Goal: Feedback & Contribution: Leave review/rating

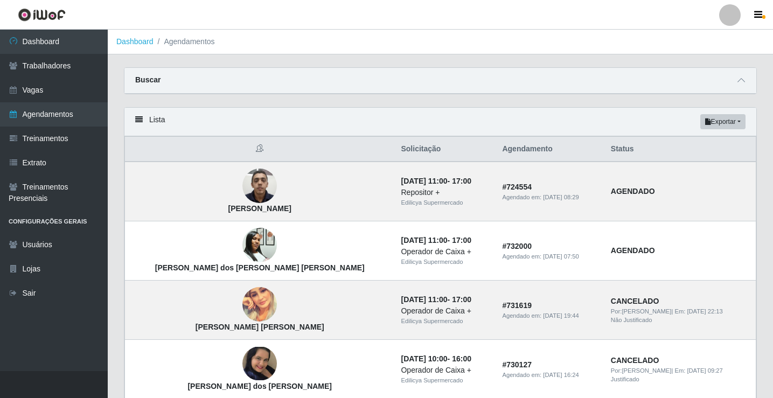
scroll to position [727, 0]
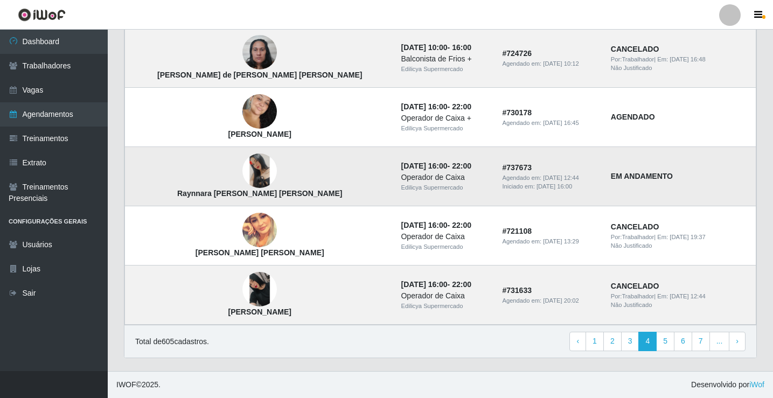
click at [242, 163] on img at bounding box center [259, 170] width 34 height 34
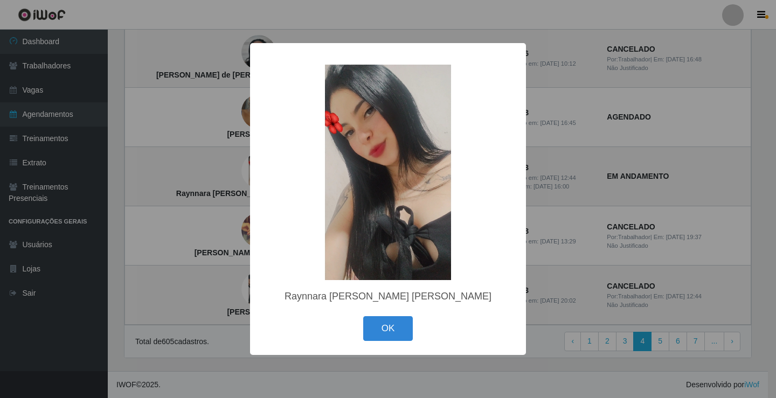
click at [212, 288] on div "× Raynnara [PERSON_NAME] [PERSON_NAME] OK Cancel" at bounding box center [388, 199] width 776 height 398
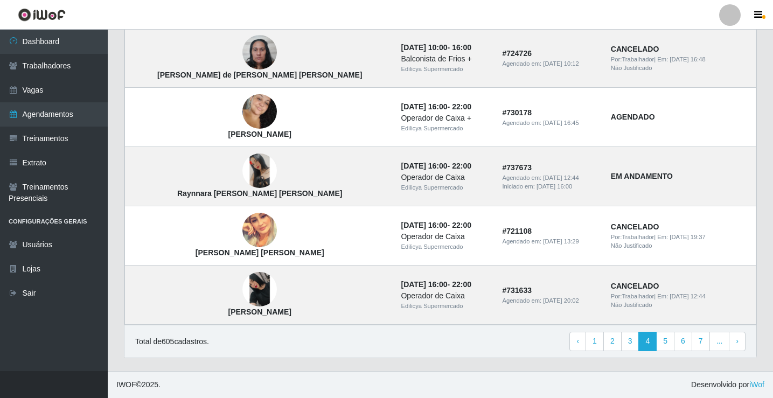
click at [242, 288] on img at bounding box center [259, 289] width 34 height 34
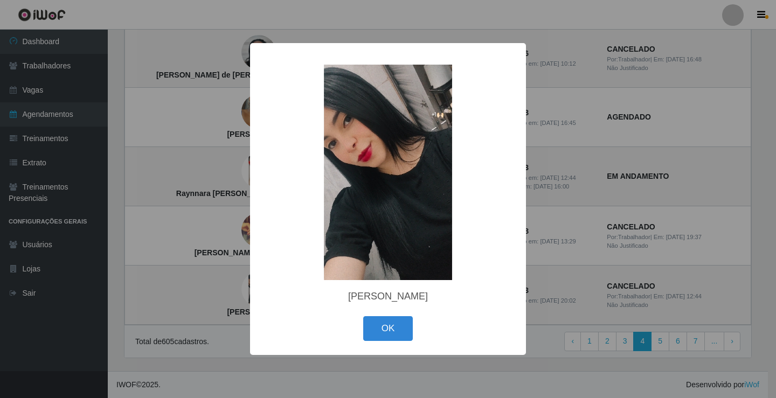
click at [212, 288] on div "× [PERSON_NAME] OK Cancel" at bounding box center [388, 199] width 776 height 398
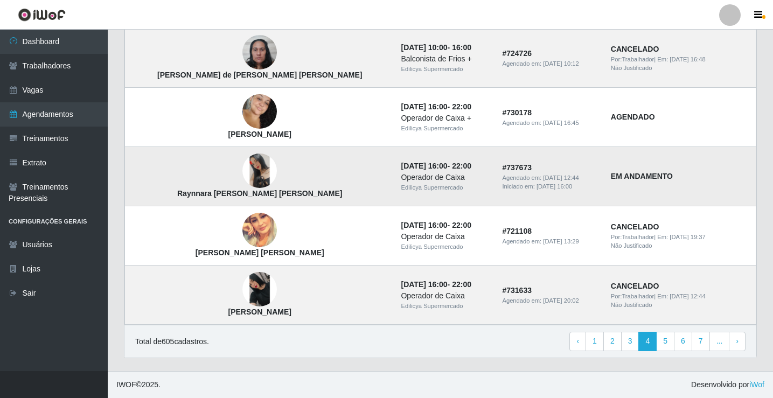
click at [611, 180] on strong "EM ANDAMENTO" at bounding box center [642, 176] width 62 height 9
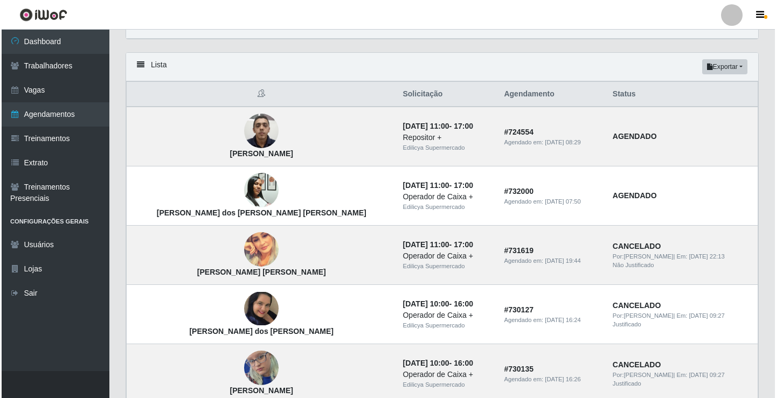
scroll to position [0, 0]
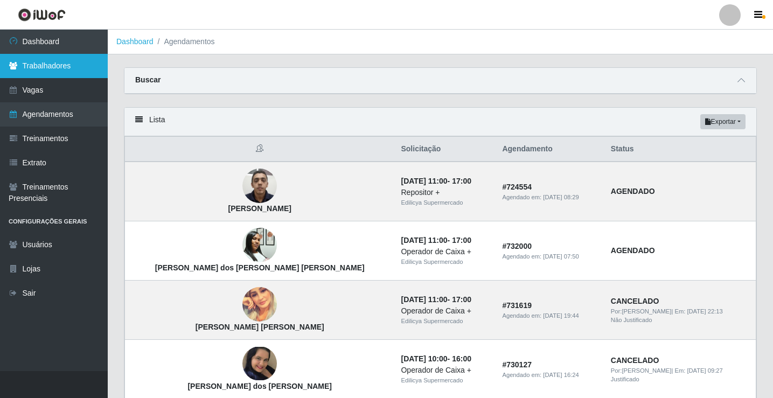
click at [52, 59] on link "Trabalhadores" at bounding box center [54, 66] width 108 height 24
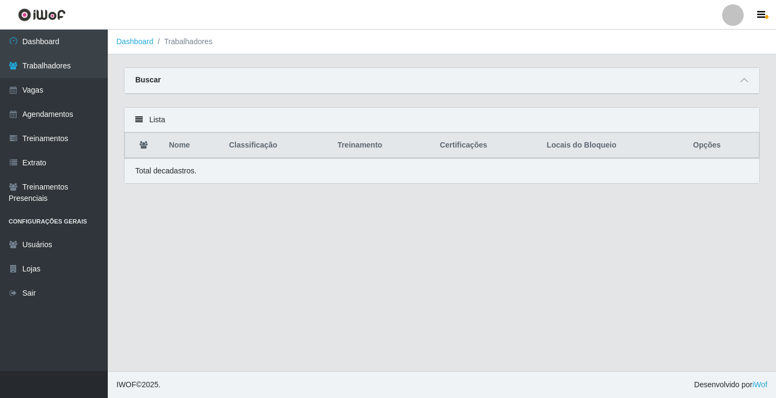
click at [182, 149] on th "Nome" at bounding box center [193, 145] width 60 height 25
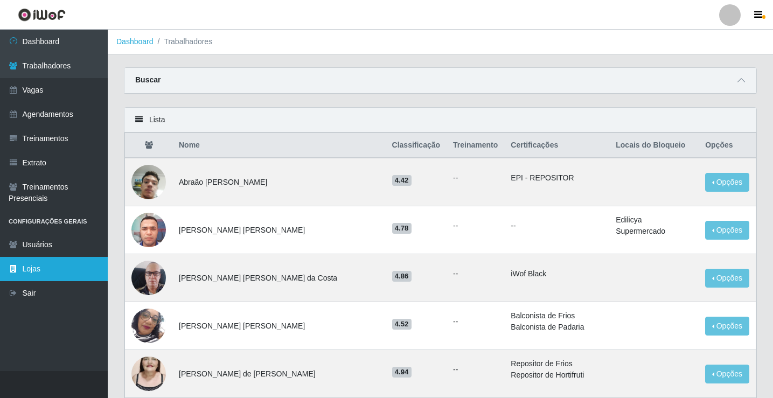
click at [41, 268] on link "Lojas" at bounding box center [54, 269] width 108 height 24
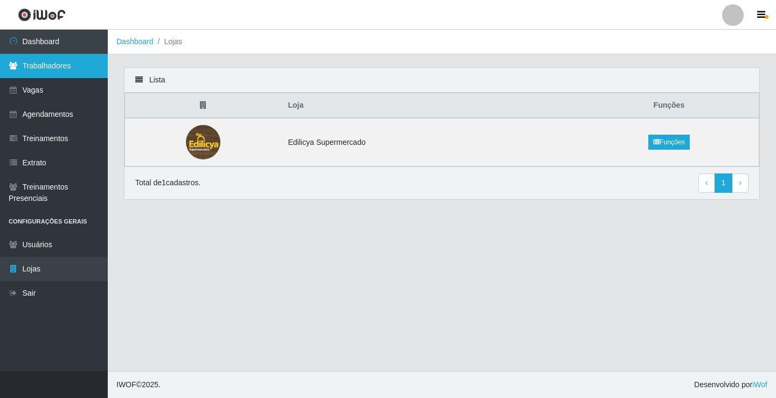
click at [48, 64] on link "Trabalhadores" at bounding box center [54, 66] width 108 height 24
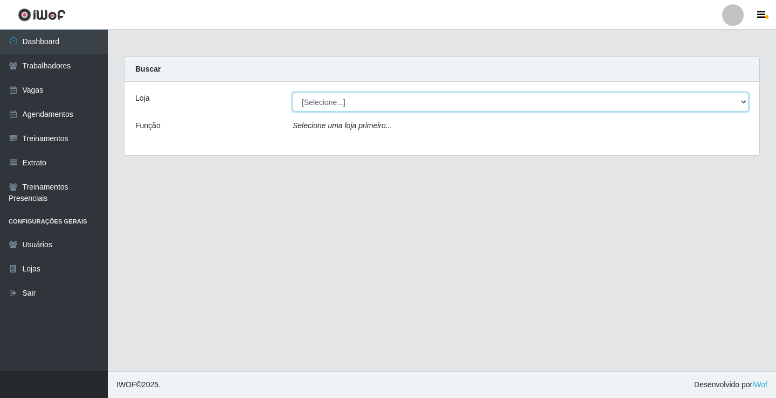
click at [317, 96] on select "[Selecione...] Edilicya Supermercado" at bounding box center [520, 102] width 456 height 19
select select "460"
click at [292, 93] on select "[Selecione...] Edilicya Supermercado" at bounding box center [520, 102] width 456 height 19
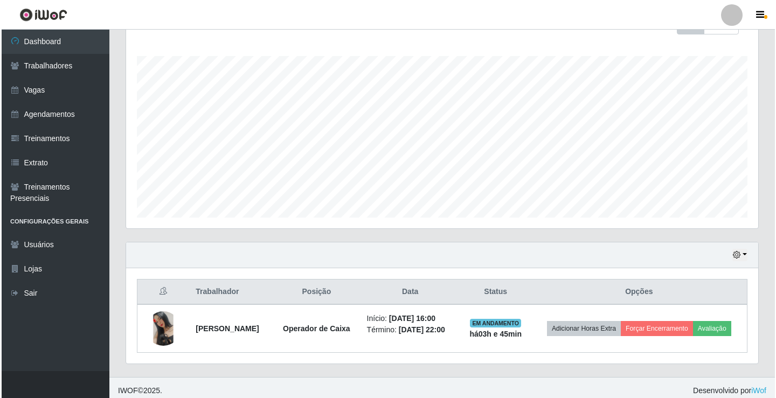
scroll to position [182, 0]
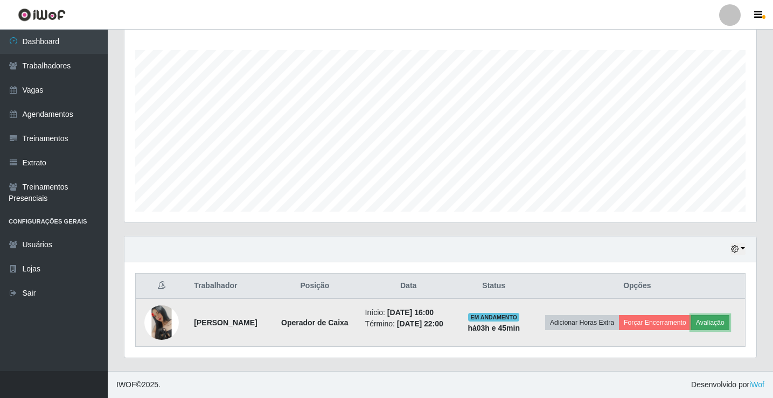
click at [691, 328] on button "Avaliação" at bounding box center [710, 322] width 38 height 15
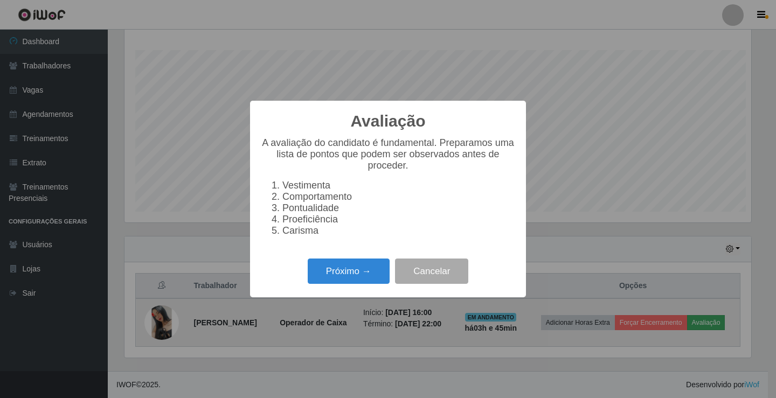
scroll to position [224, 626]
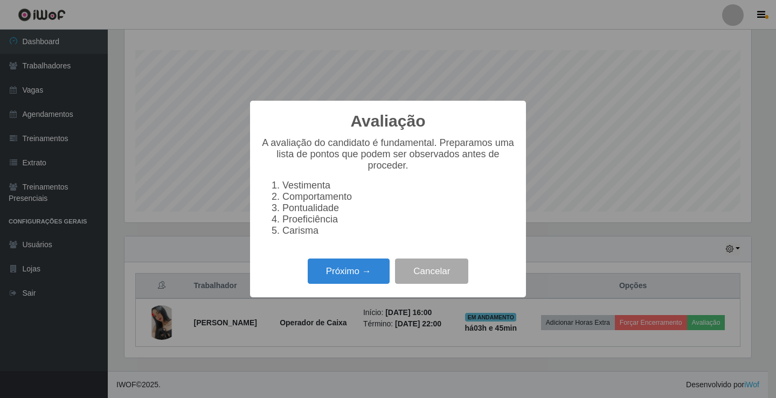
click at [282, 198] on li "Comportamento" at bounding box center [398, 196] width 233 height 11
click at [312, 201] on li "Comportamento" at bounding box center [398, 196] width 233 height 11
click at [334, 276] on button "Próximo →" at bounding box center [349, 271] width 82 height 25
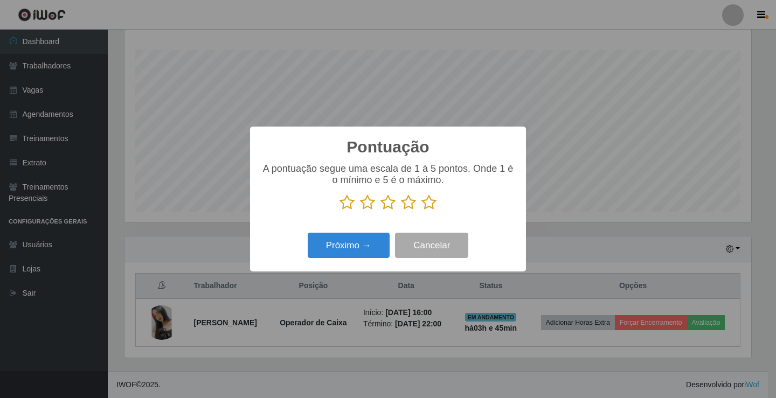
scroll to position [538357, 537954]
click at [344, 208] on icon at bounding box center [346, 202] width 15 height 16
click at [339, 211] on input "radio" at bounding box center [339, 211] width 0 height 0
click at [348, 236] on button "Próximo →" at bounding box center [349, 245] width 82 height 25
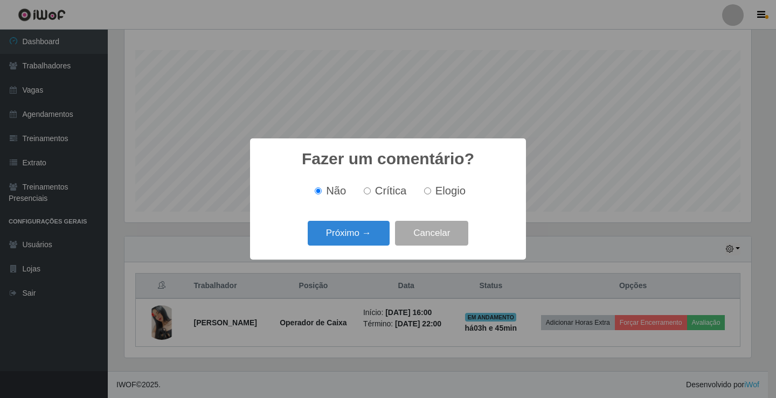
click at [348, 236] on button "Próximo →" at bounding box center [349, 233] width 82 height 25
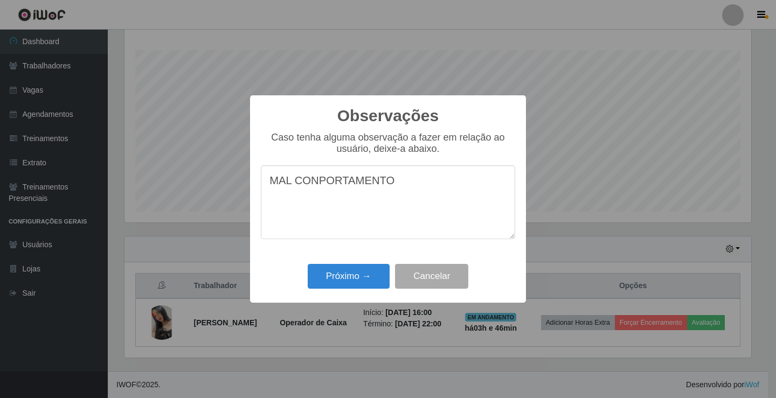
click at [316, 184] on textarea "MAL CONPORTAMENTO" at bounding box center [388, 202] width 254 height 74
type textarea "MAL COMPORTAMENTO"
click at [355, 279] on button "Próximo →" at bounding box center [349, 276] width 82 height 25
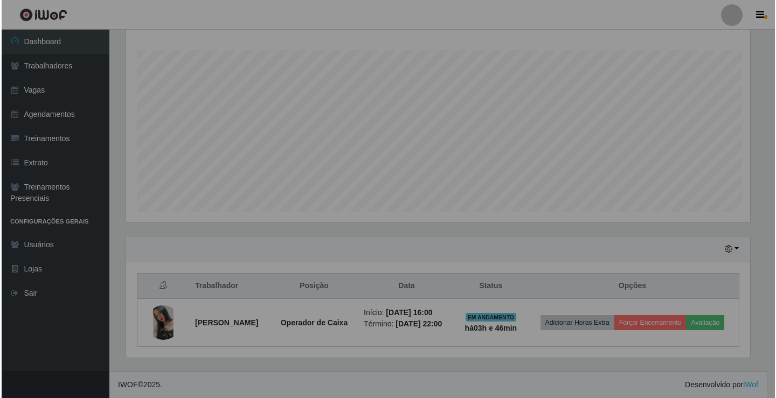
scroll to position [224, 632]
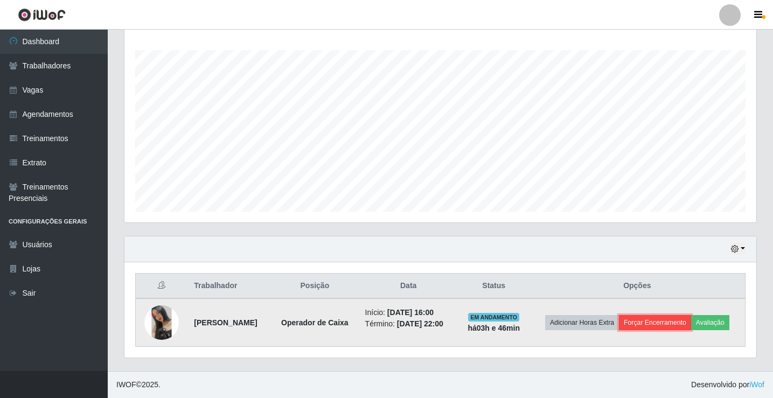
click at [691, 315] on button "Forçar Encerramento" at bounding box center [655, 322] width 72 height 15
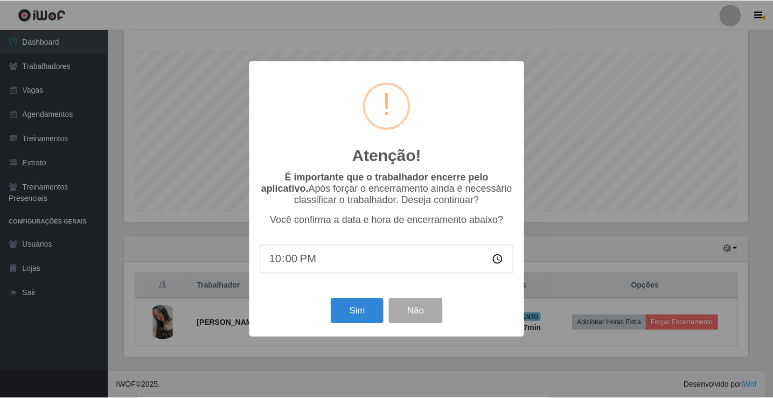
scroll to position [173, 0]
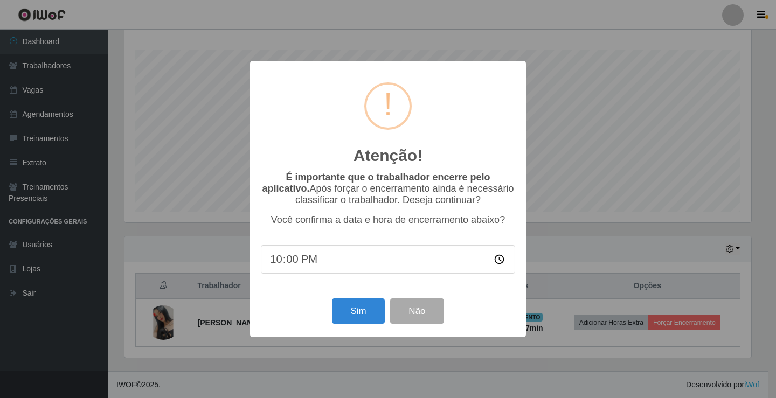
click at [276, 264] on input "22:00" at bounding box center [388, 259] width 254 height 29
type input "01:09"
click at [278, 264] on input "time" at bounding box center [388, 259] width 254 height 29
type input "19:40"
click at [363, 314] on button "Sim" at bounding box center [358, 310] width 52 height 25
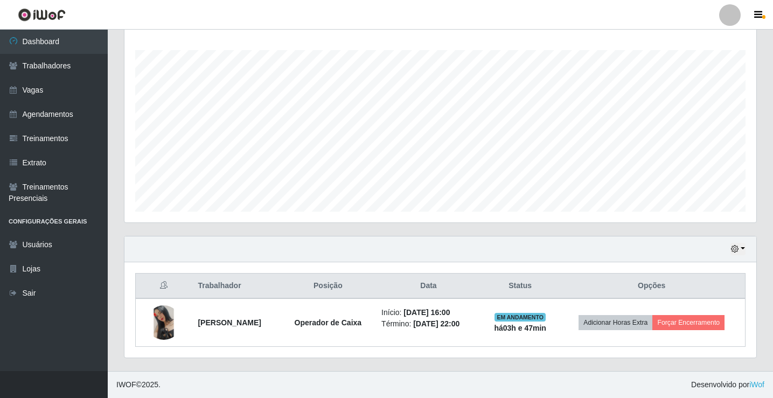
scroll to position [224, 626]
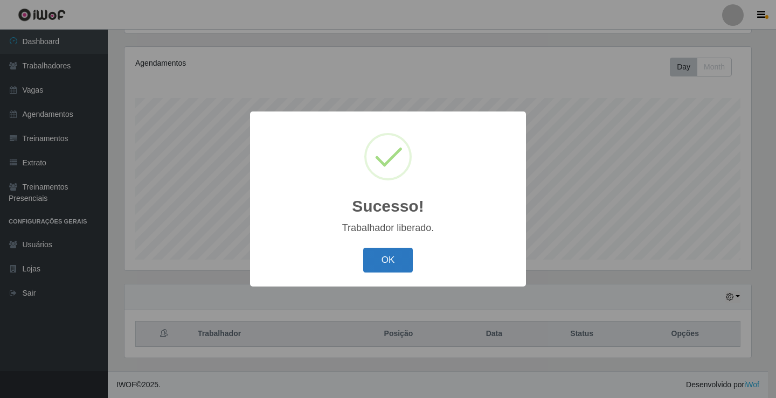
click at [389, 253] on button "OK" at bounding box center [388, 260] width 50 height 25
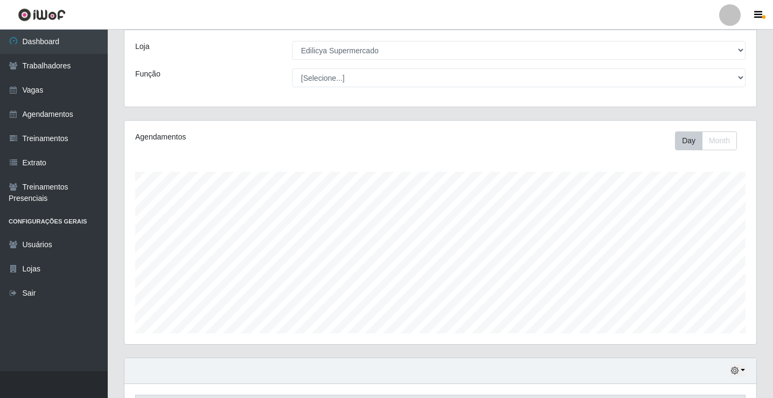
scroll to position [125, 0]
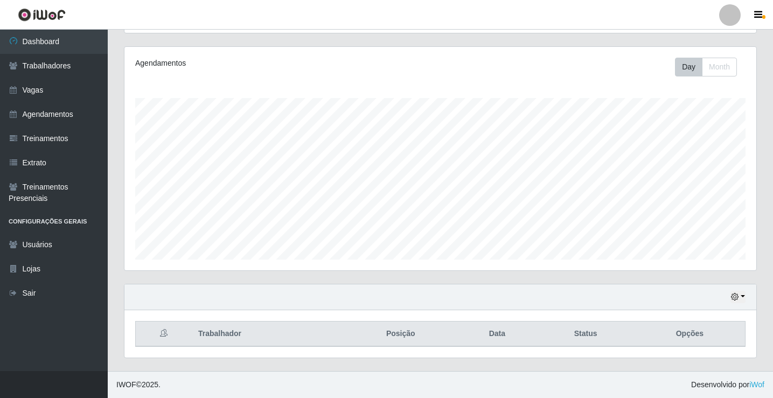
click at [227, 333] on th "Trabalhador" at bounding box center [268, 334] width 152 height 25
click at [222, 335] on th "Trabalhador" at bounding box center [268, 334] width 152 height 25
click at [73, 66] on link "Trabalhadores" at bounding box center [54, 66] width 108 height 24
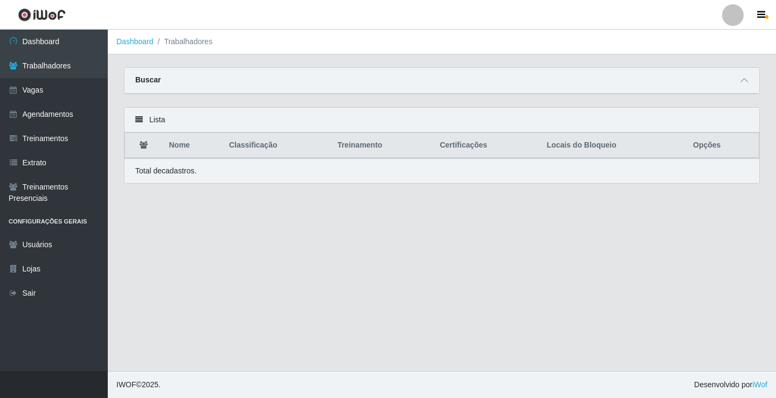
click at [177, 149] on th "Nome" at bounding box center [193, 145] width 60 height 25
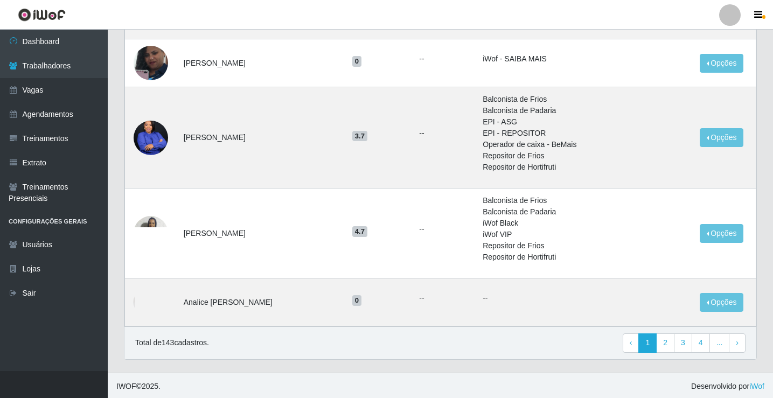
scroll to position [657, 0]
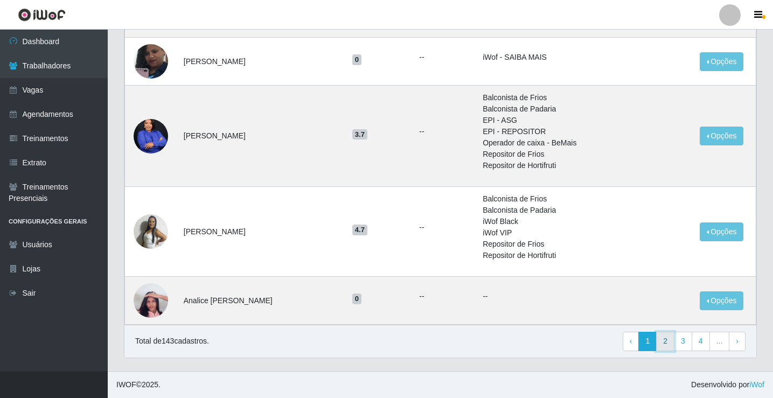
click at [665, 340] on link "2" at bounding box center [665, 341] width 18 height 19
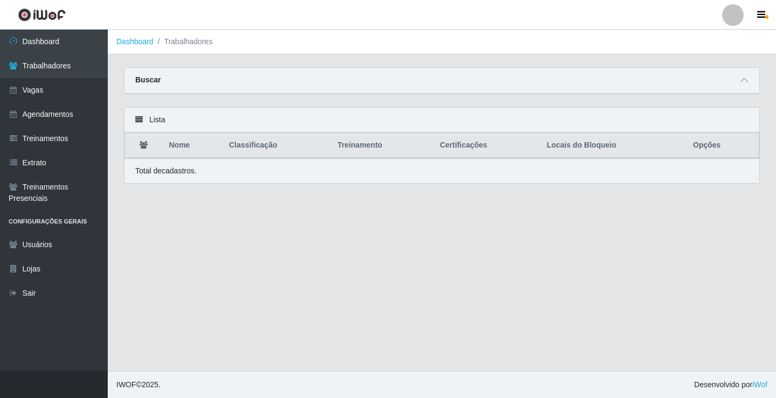
click at [183, 147] on th "Nome" at bounding box center [193, 145] width 60 height 25
click at [56, 115] on link "Agendamentos" at bounding box center [54, 114] width 108 height 24
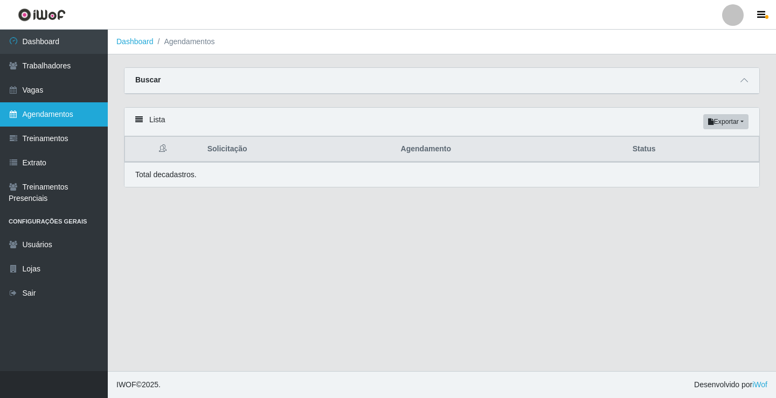
click at [56, 115] on link "Agendamentos" at bounding box center [54, 114] width 108 height 24
click at [227, 150] on th "Solicitação" at bounding box center [297, 149] width 193 height 25
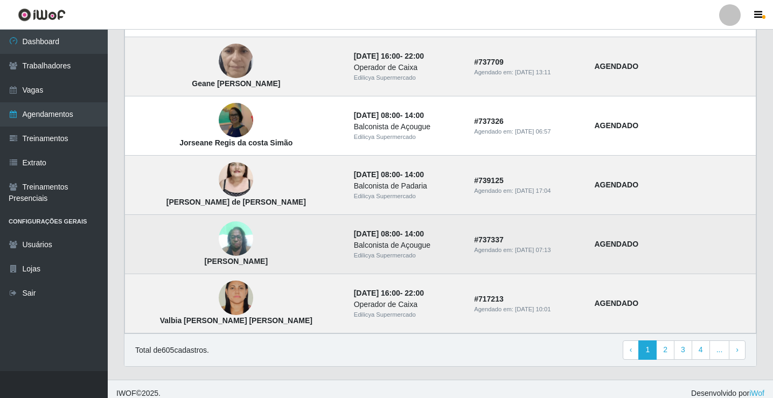
scroll to position [727, 0]
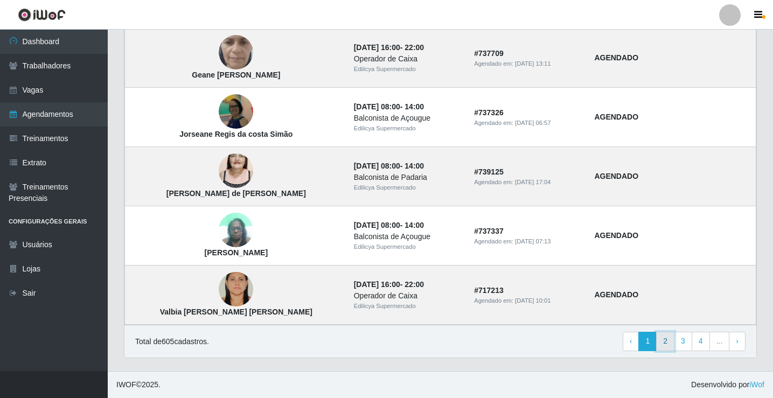
click at [665, 341] on link "2" at bounding box center [665, 341] width 18 height 19
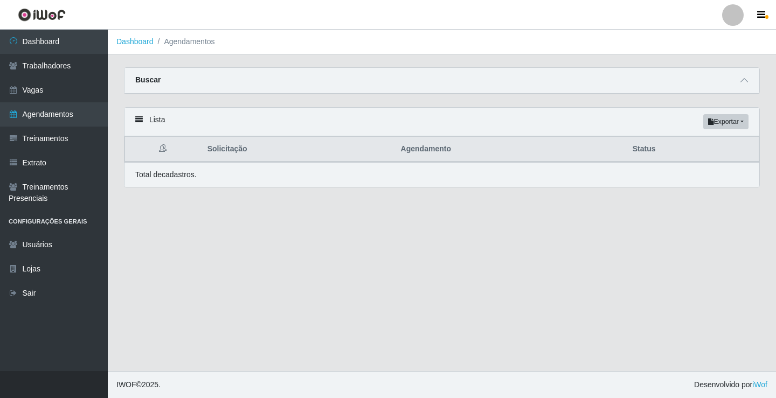
click at [223, 154] on th "Solicitação" at bounding box center [297, 149] width 193 height 25
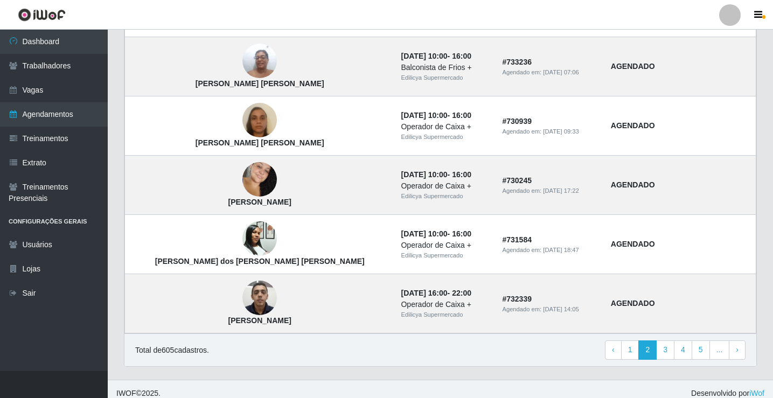
scroll to position [727, 0]
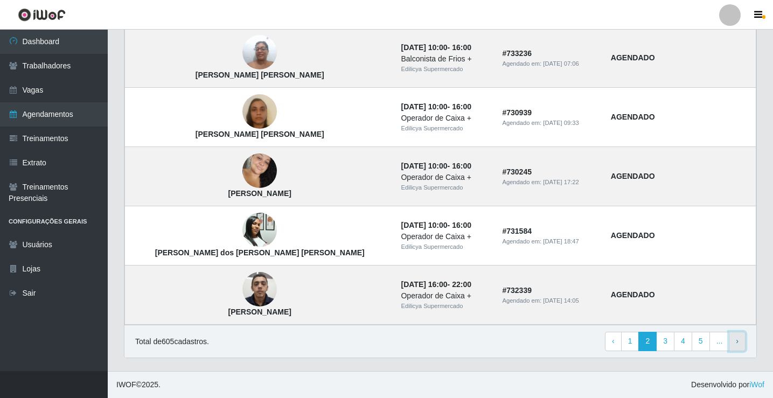
click at [736, 341] on span "›" at bounding box center [737, 341] width 3 height 9
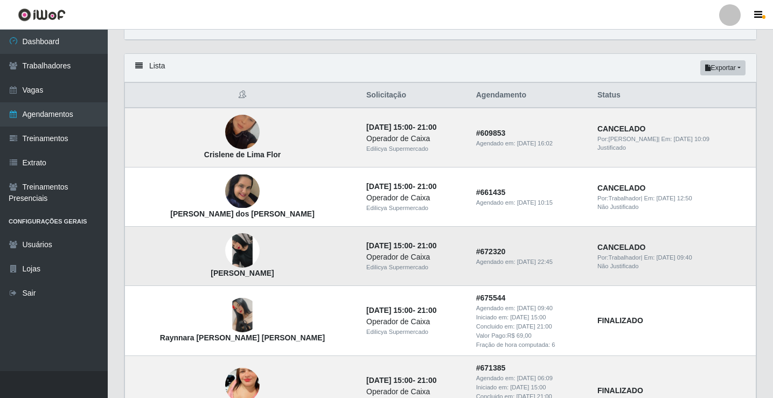
scroll to position [108, 0]
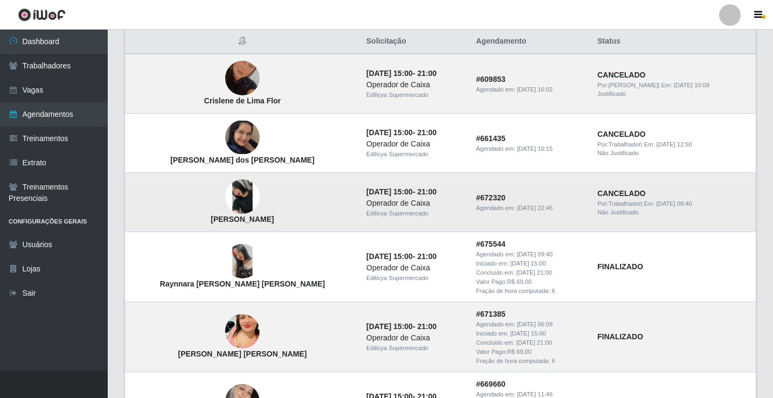
click at [612, 198] on strong "CANCELADO" at bounding box center [621, 193] width 48 height 9
click at [591, 202] on td "CANCELADO Por: Trabalhador | Em: 14/07/2025, 09:40 Não Justificado" at bounding box center [673, 202] width 165 height 59
click at [624, 216] on div "Não Justificado" at bounding box center [673, 212] width 152 height 9
click at [623, 216] on div "Não Justificado" at bounding box center [673, 212] width 152 height 9
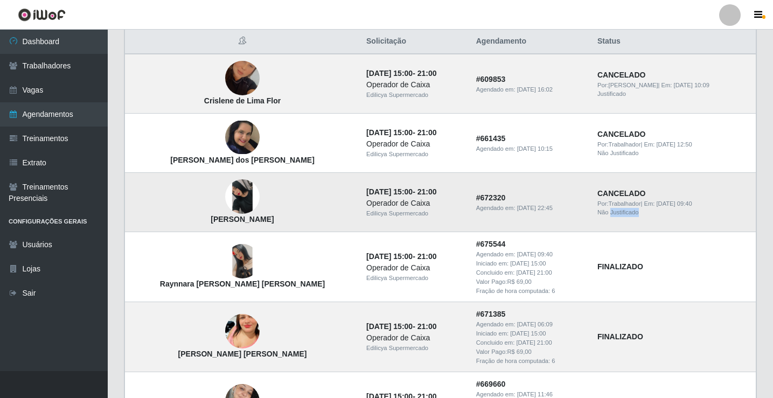
click at [623, 216] on div "Não Justificado" at bounding box center [673, 212] width 152 height 9
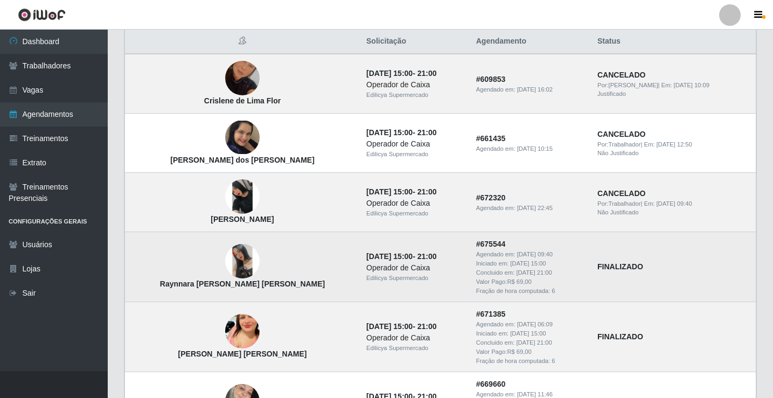
click at [608, 269] on strong "FINALIZADO" at bounding box center [620, 266] width 46 height 9
click at [366, 274] on div "Operador de Caixa" at bounding box center [414, 267] width 97 height 11
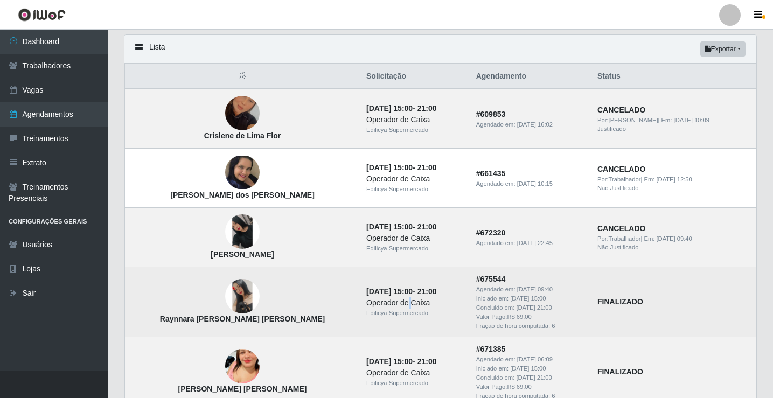
scroll to position [54, 0]
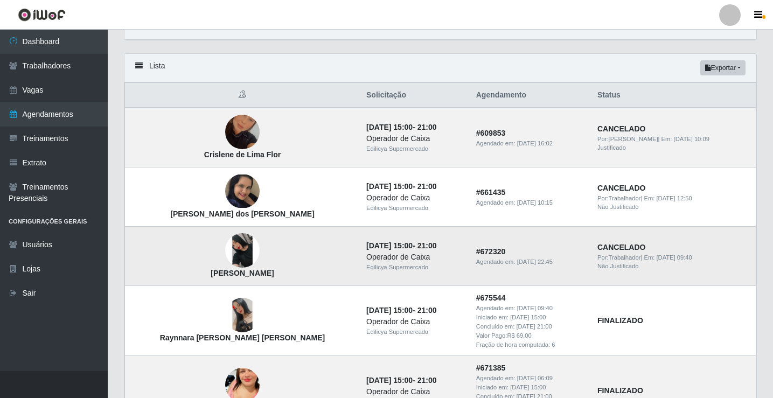
click at [476, 258] on div "Agendado em: 10/07/2025, 22:45" at bounding box center [530, 261] width 108 height 9
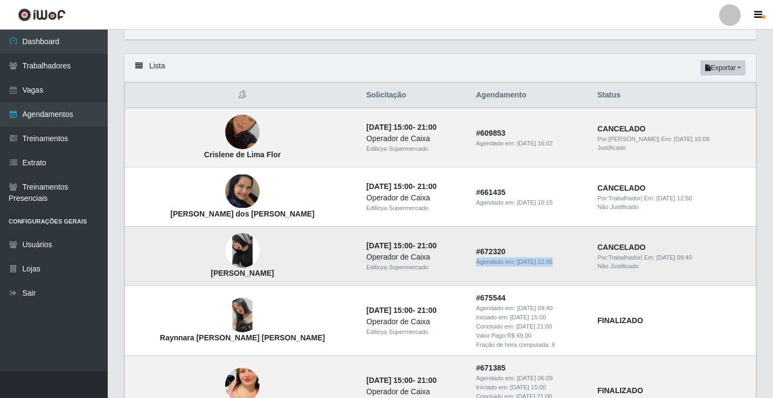
click at [476, 258] on div "Agendado em: 10/07/2025, 22:45" at bounding box center [530, 261] width 108 height 9
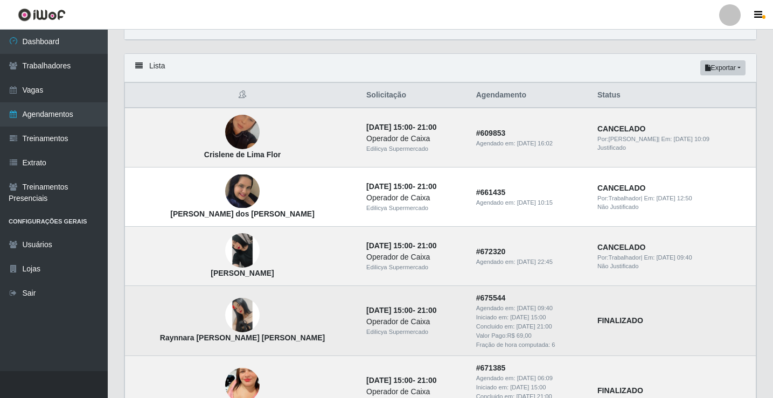
click at [611, 320] on strong "FINALIZADO" at bounding box center [620, 320] width 46 height 9
click at [528, 336] on div "Valor Pago: R$ 69,00" at bounding box center [530, 335] width 108 height 9
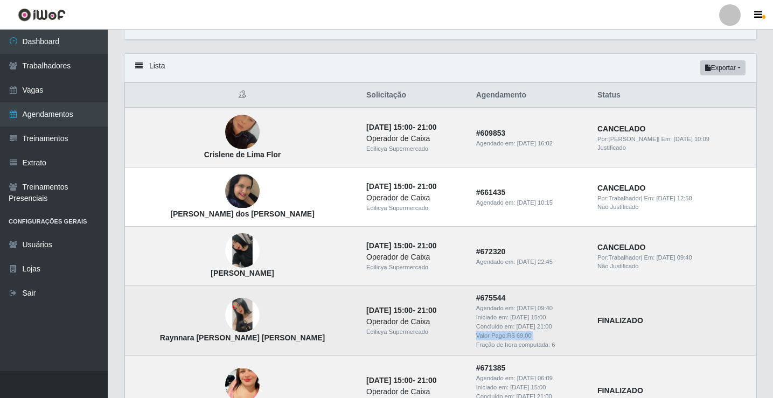
click at [528, 336] on div "Valor Pago: R$ 69,00" at bounding box center [530, 335] width 108 height 9
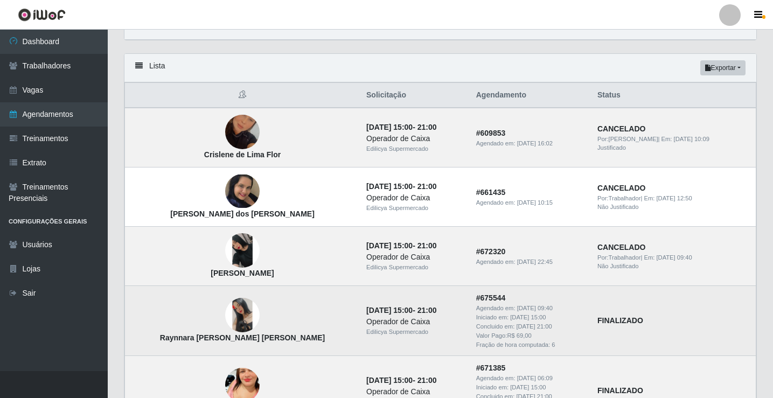
click at [528, 349] on div "Fração de hora computada: 6" at bounding box center [530, 344] width 108 height 9
click at [366, 309] on time "25/07/2025, 15:00" at bounding box center [389, 310] width 46 height 9
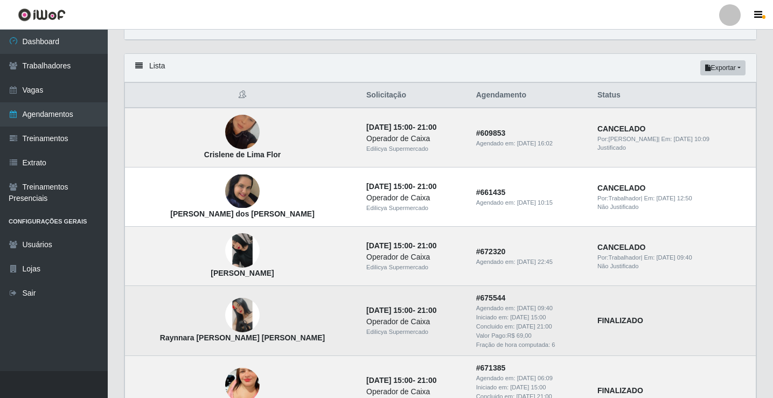
click at [366, 309] on time "25/07/2025, 15:00" at bounding box center [389, 310] width 46 height 9
click at [366, 317] on div "Operador de Caixa" at bounding box center [414, 321] width 97 height 11
click at [308, 322] on td "Raynnara Santana de Oliveira Silva" at bounding box center [242, 321] width 235 height 70
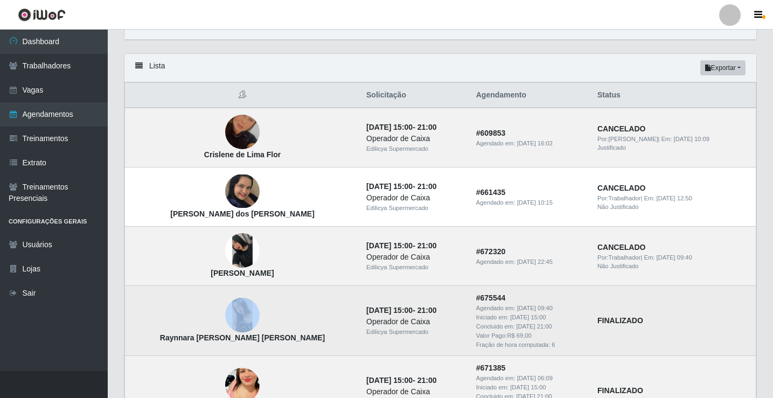
click at [309, 322] on td "Raynnara Santana de Oliveira Silva" at bounding box center [242, 321] width 235 height 70
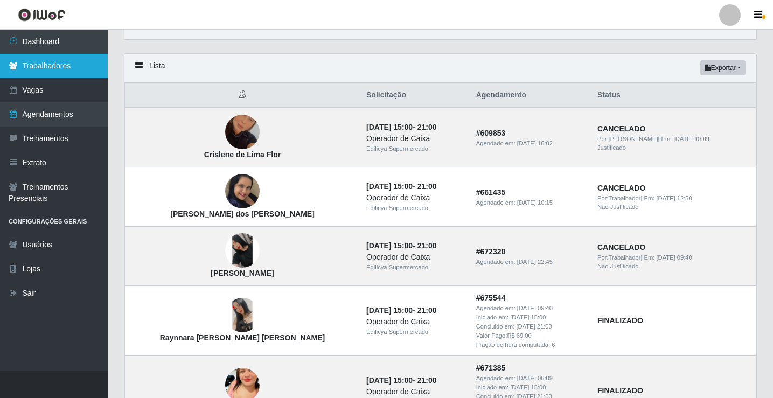
click at [66, 60] on link "Trabalhadores" at bounding box center [54, 66] width 108 height 24
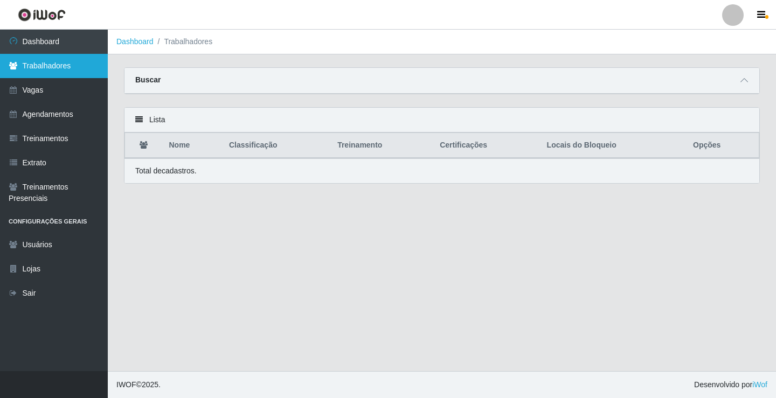
click at [66, 60] on link "Trabalhadores" at bounding box center [54, 66] width 108 height 24
click at [182, 151] on th "Nome" at bounding box center [193, 145] width 60 height 25
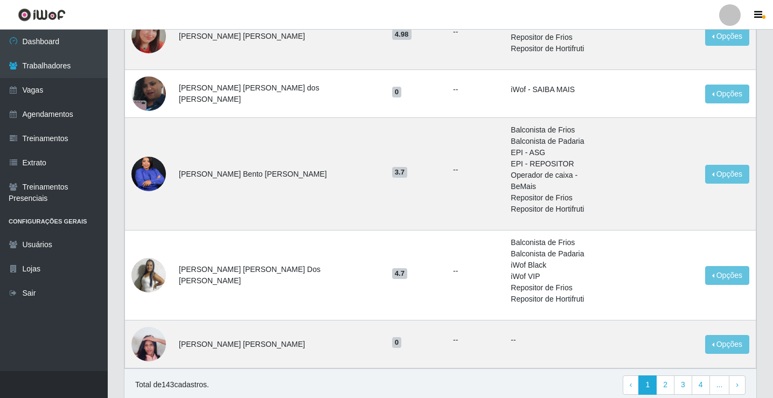
scroll to position [646, 0]
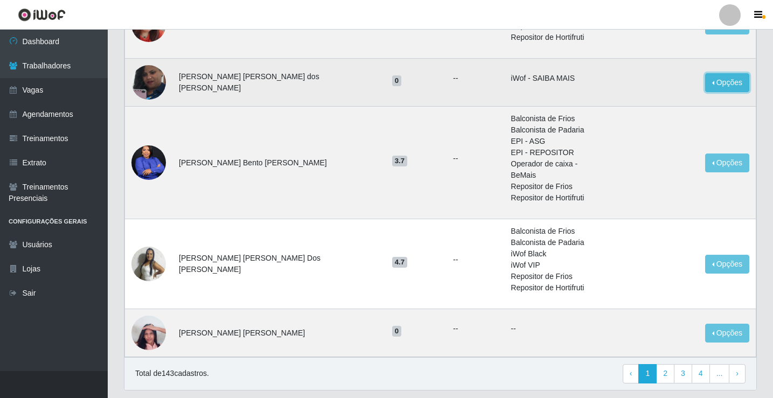
click at [717, 73] on button "Opções" at bounding box center [727, 82] width 44 height 19
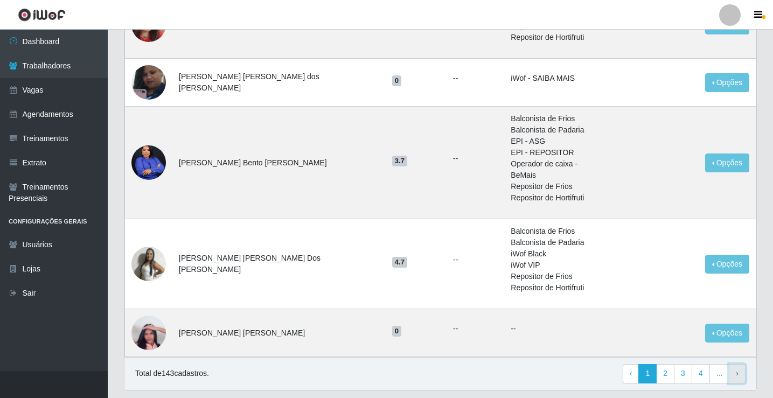
click at [737, 369] on span "›" at bounding box center [737, 373] width 3 height 9
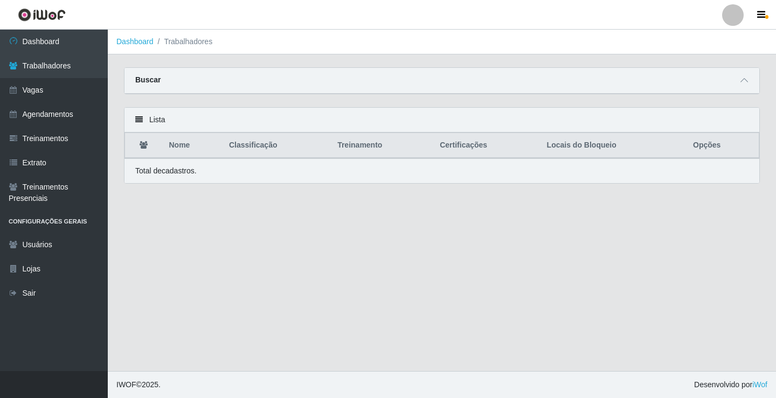
click at [345, 266] on main "Dashboard Trabalhadores Carregando... Buscar Nome Confirmar Lista Nome Classifi…" at bounding box center [442, 200] width 668 height 341
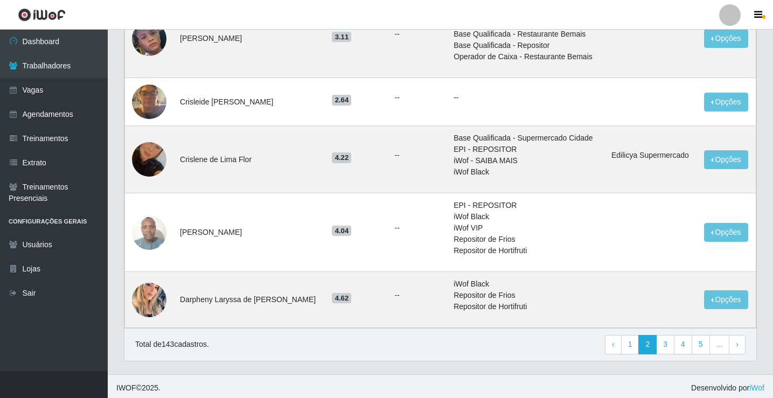
scroll to position [837, 0]
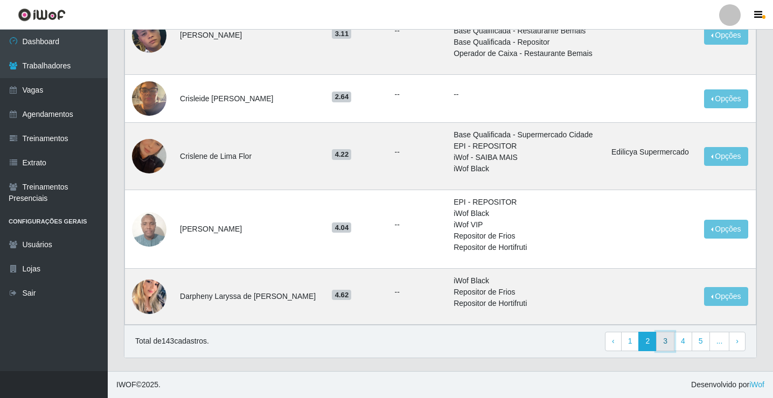
click at [667, 341] on link "3" at bounding box center [665, 341] width 18 height 19
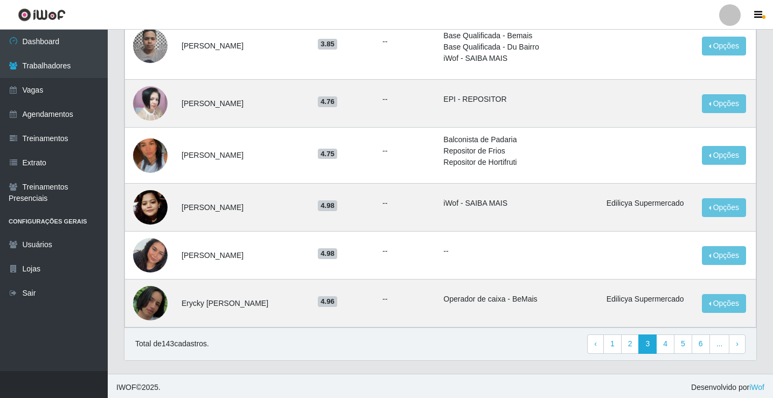
scroll to position [715, 0]
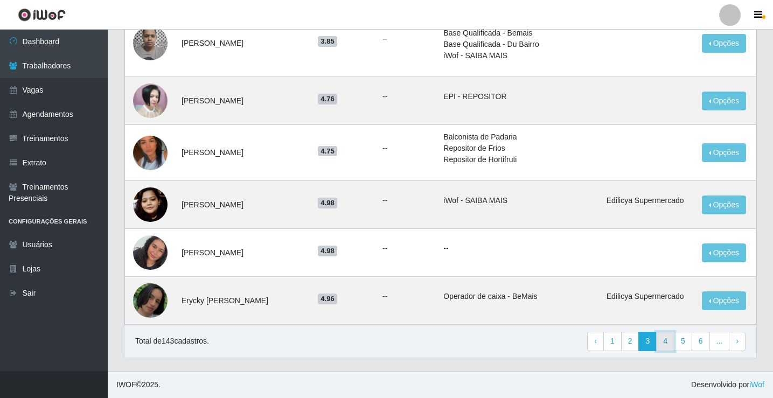
click at [666, 341] on link "4" at bounding box center [665, 341] width 18 height 19
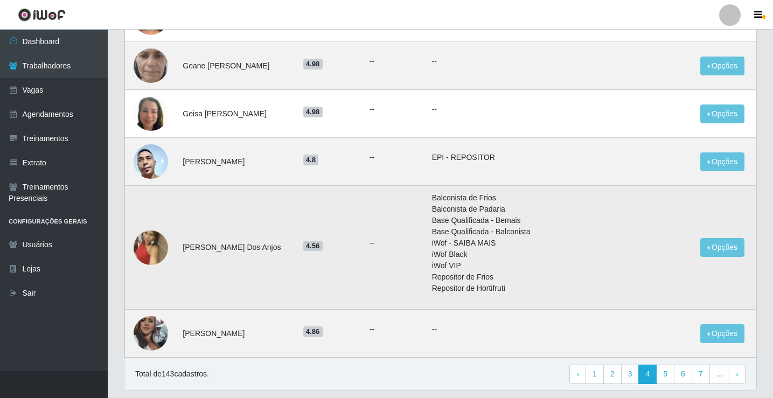
scroll to position [786, 0]
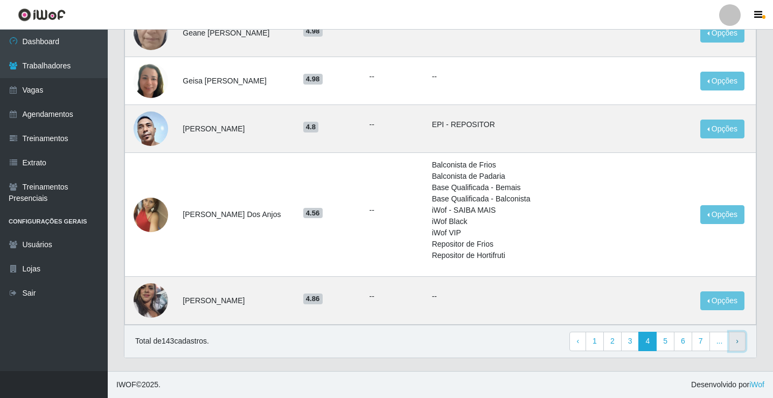
click at [736, 339] on span "›" at bounding box center [737, 341] width 3 height 9
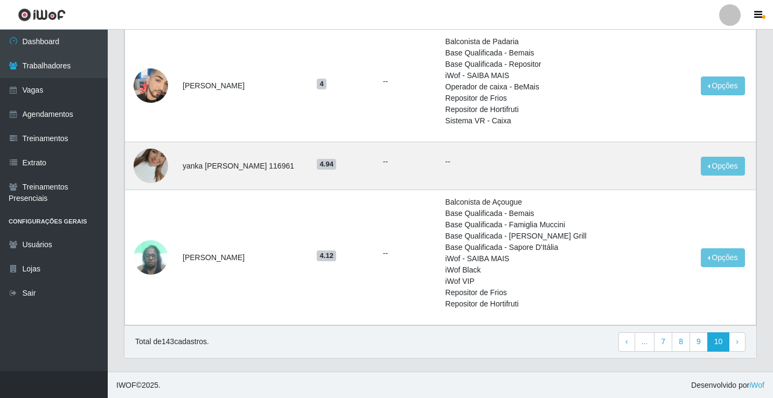
scroll to position [428, 0]
click at [738, 343] on span "›" at bounding box center [737, 341] width 3 height 9
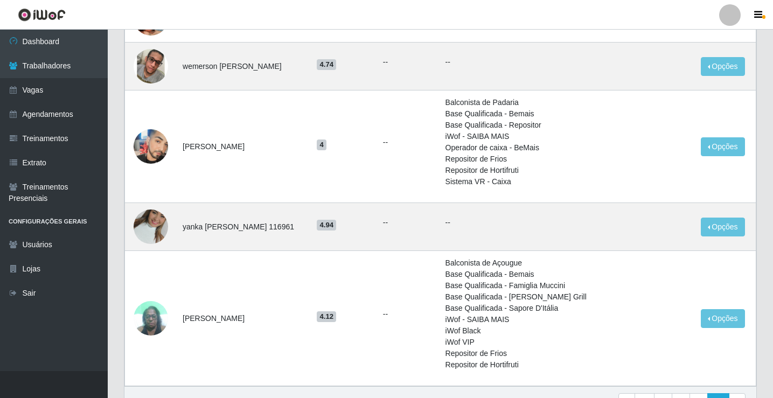
scroll to position [428, 0]
